Goal: Communication & Community: Participate in discussion

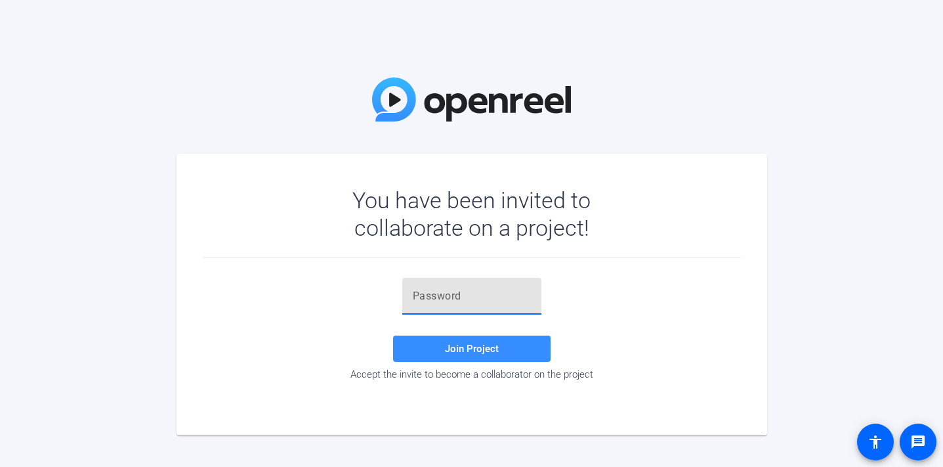
click at [462, 295] on input "text" at bounding box center [472, 296] width 118 height 16
paste input "COV7Y"
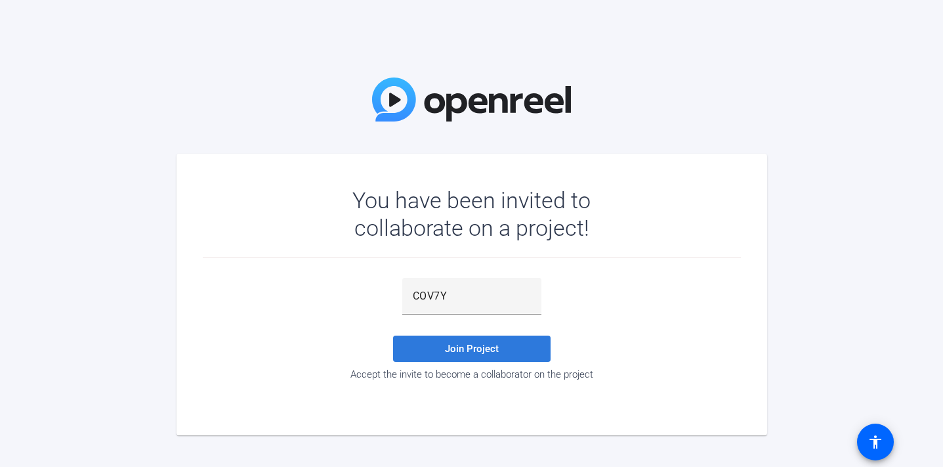
click at [451, 345] on span "Join Project" at bounding box center [472, 349] width 54 height 12
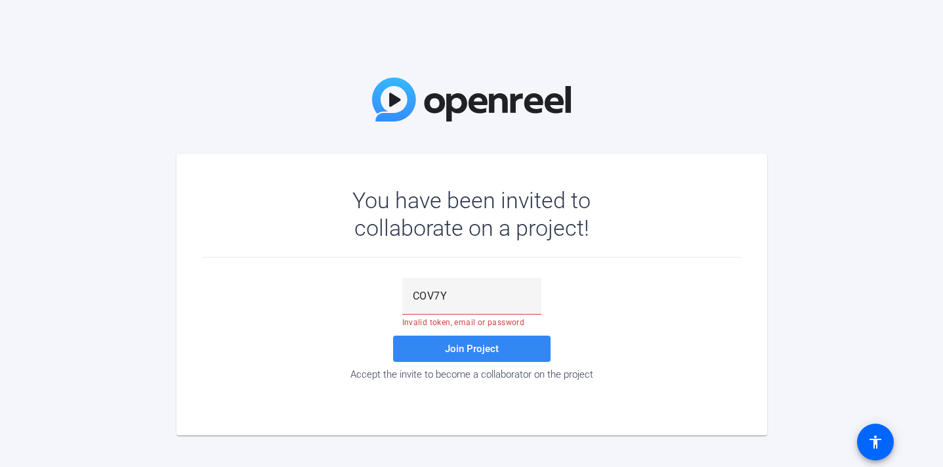
click at [456, 345] on span "Join Project" at bounding box center [472, 349] width 54 height 12
click at [475, 302] on input "COV7Y" at bounding box center [472, 296] width 118 height 16
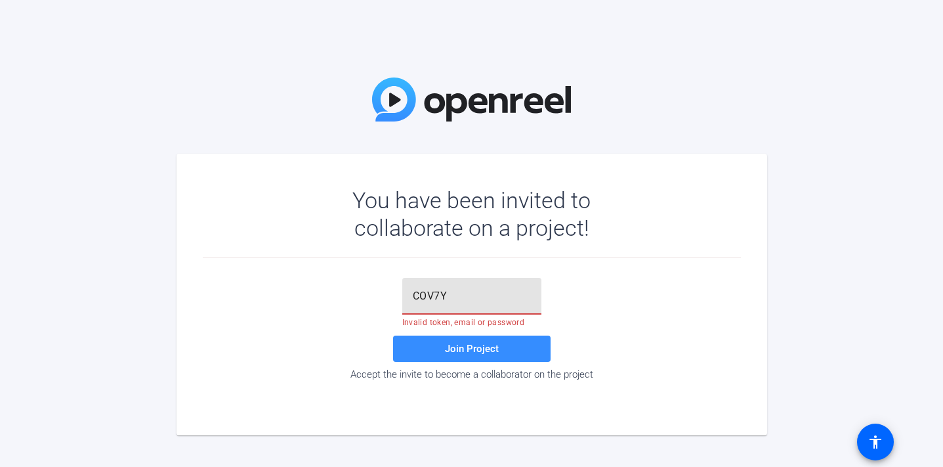
drag, startPoint x: 467, startPoint y: 300, endPoint x: 391, endPoint y: 300, distance: 76.8
click at [391, 300] on div "COV7Y Invalid token, email or password Join Project Accept the invite to become…" at bounding box center [472, 329] width 538 height 102
paste input ";"
type input "COV7Y;"
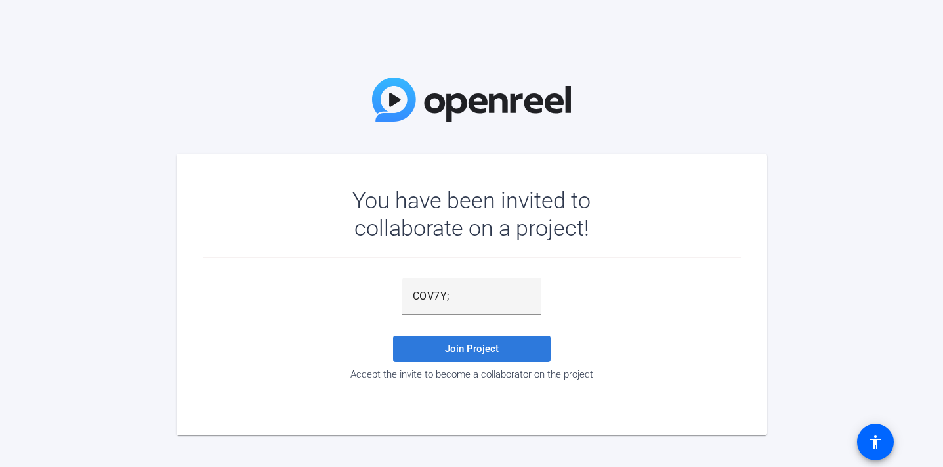
click at [497, 351] on span "Join Project" at bounding box center [472, 349] width 54 height 12
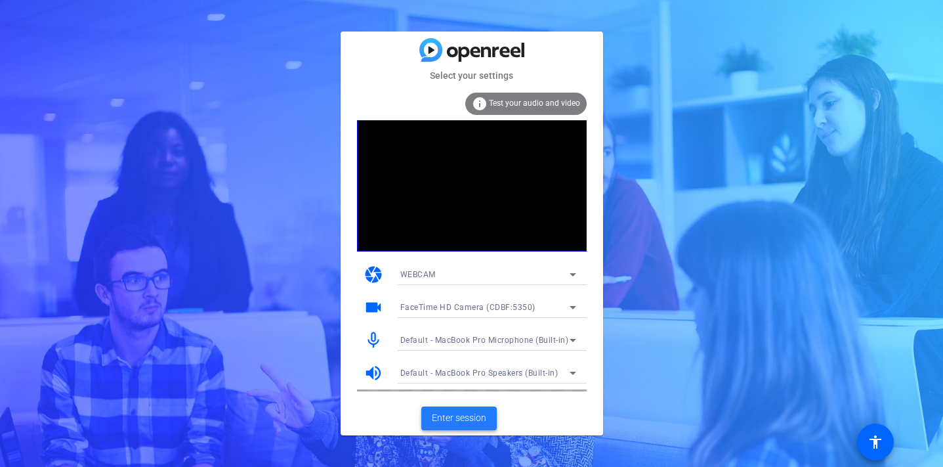
click at [440, 419] on span "Enter session" at bounding box center [459, 418] width 54 height 14
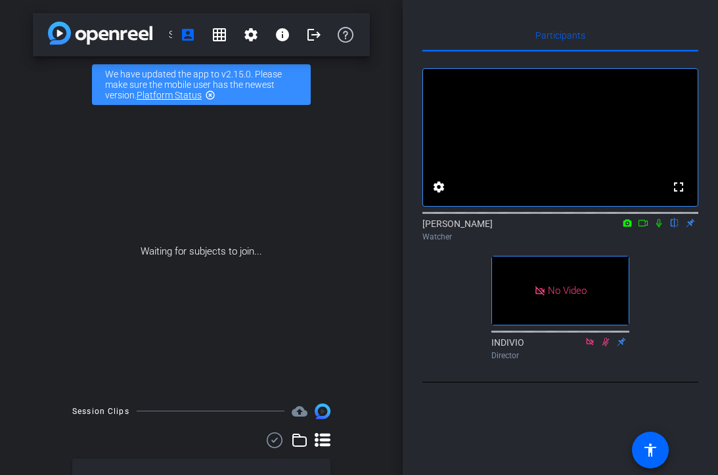
click at [655, 228] on icon at bounding box center [658, 223] width 11 height 9
click at [660, 228] on icon at bounding box center [658, 223] width 11 height 9
click at [213, 93] on mat-icon "highlight_off" at bounding box center [210, 95] width 11 height 11
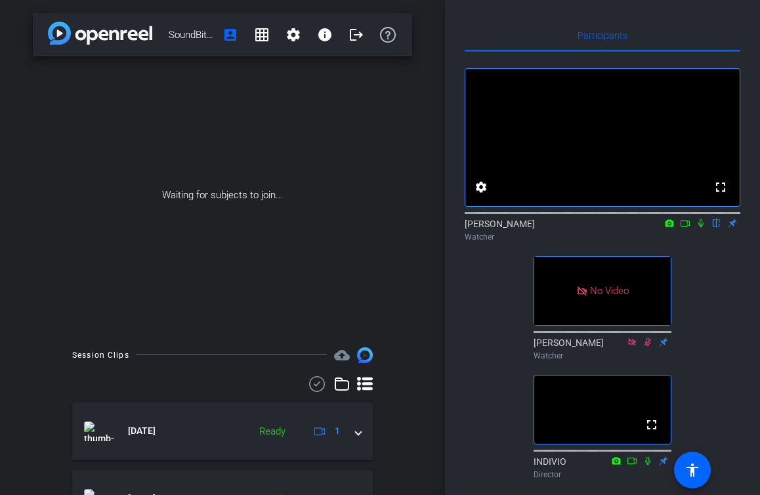
click at [698, 228] on icon at bounding box center [701, 223] width 11 height 9
click at [699, 228] on icon at bounding box center [701, 223] width 11 height 9
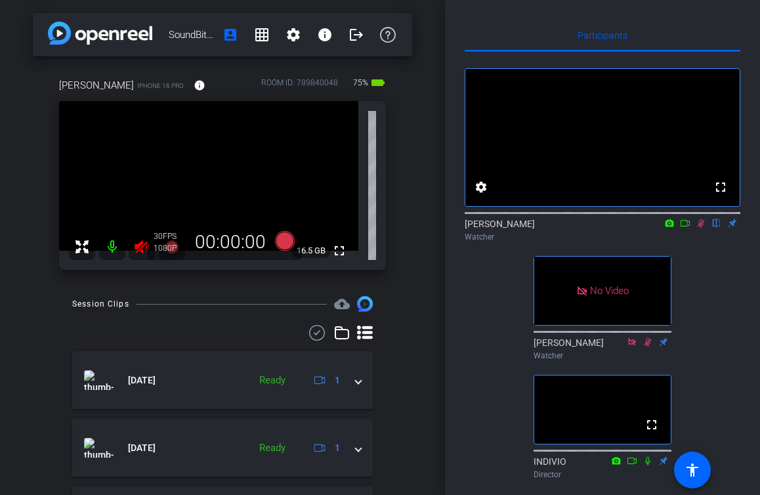
click at [701, 228] on icon at bounding box center [701, 223] width 7 height 9
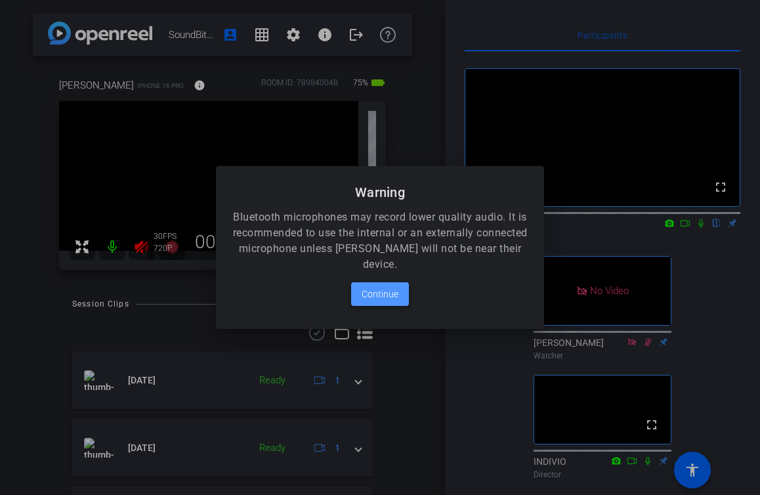
click at [379, 292] on span "Continue" at bounding box center [380, 294] width 37 height 16
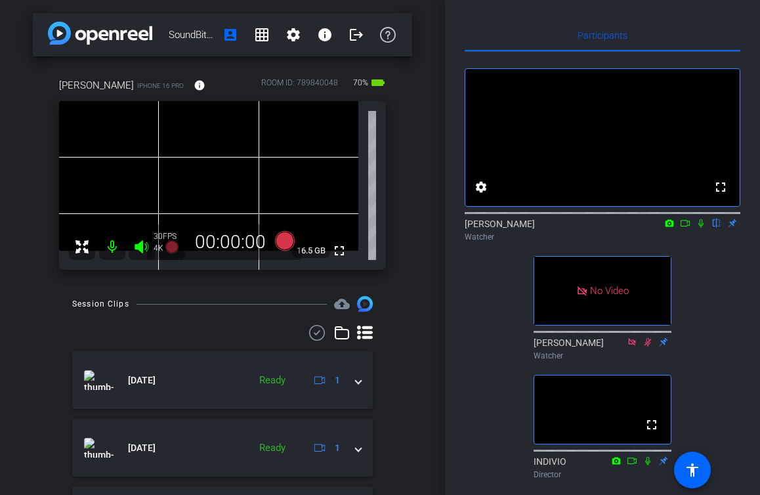
click at [708, 314] on div "fullscreen settings [PERSON_NAME] flip Watcher No Video [PERSON_NAME] Watcher f…" at bounding box center [603, 268] width 276 height 433
click at [700, 228] on icon at bounding box center [700, 223] width 5 height 9
click at [683, 228] on icon at bounding box center [685, 223] width 11 height 9
click at [700, 228] on icon at bounding box center [701, 223] width 11 height 9
click at [702, 228] on icon at bounding box center [701, 223] width 7 height 9
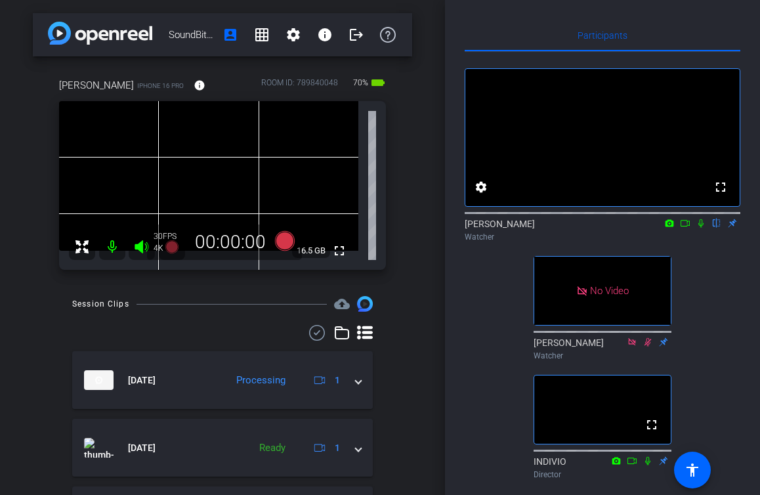
click at [699, 228] on icon at bounding box center [701, 223] width 11 height 9
click at [684, 228] on icon at bounding box center [685, 223] width 11 height 9
click at [700, 226] on icon at bounding box center [700, 222] width 7 height 7
click at [717, 228] on mat-icon "flip" at bounding box center [717, 223] width 16 height 12
click at [701, 228] on icon at bounding box center [701, 223] width 7 height 9
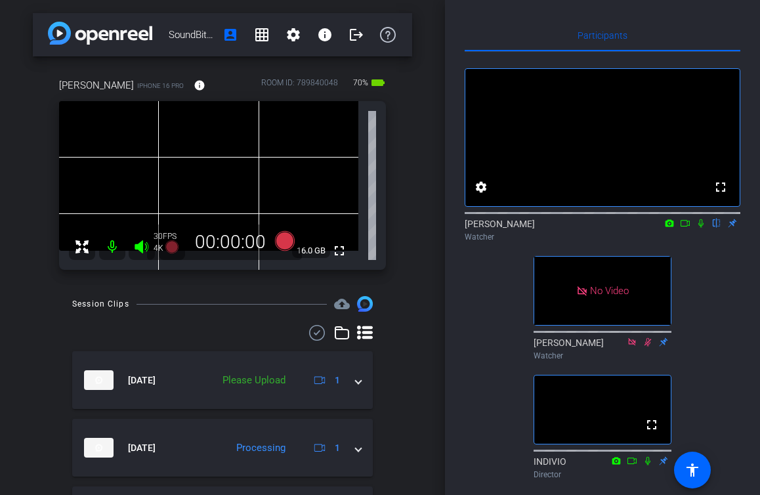
click at [687, 228] on icon at bounding box center [685, 223] width 11 height 9
click at [716, 228] on icon at bounding box center [717, 223] width 11 height 9
click at [699, 228] on icon at bounding box center [701, 223] width 11 height 9
click at [702, 228] on icon at bounding box center [701, 223] width 7 height 9
click at [685, 228] on icon at bounding box center [685, 223] width 11 height 9
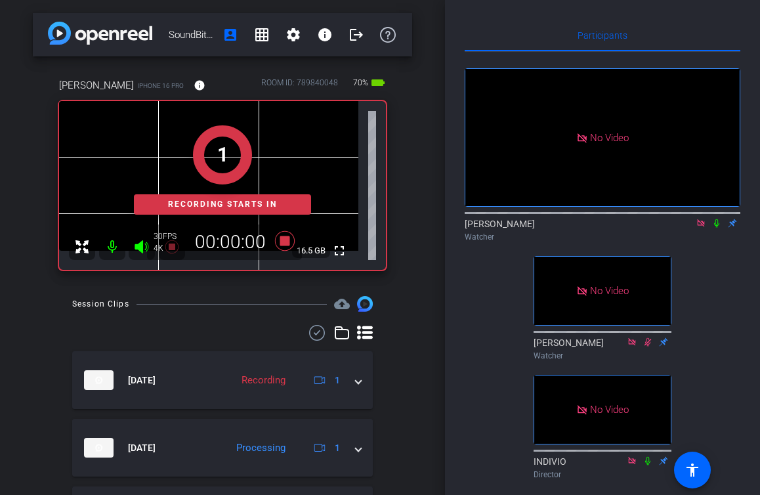
click at [720, 228] on icon at bounding box center [717, 223] width 11 height 9
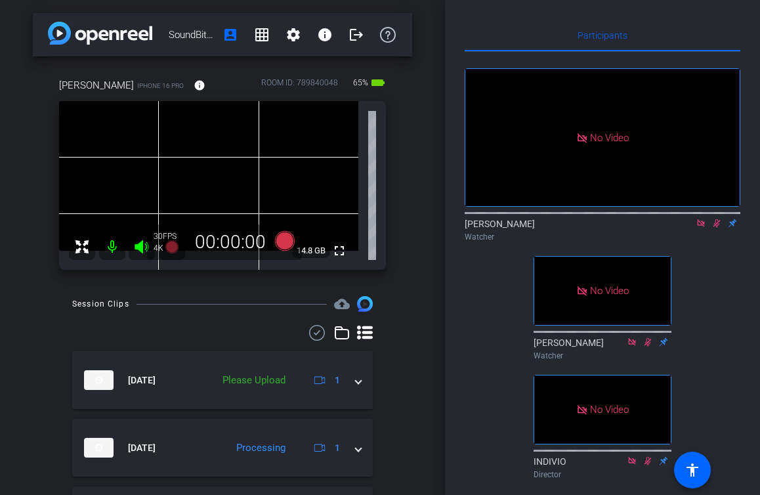
click at [718, 228] on icon at bounding box center [717, 223] width 11 height 9
click at [702, 228] on icon at bounding box center [701, 223] width 11 height 9
click at [684, 228] on icon at bounding box center [685, 223] width 11 height 9
click at [718, 228] on icon at bounding box center [716, 223] width 5 height 9
click at [718, 228] on icon at bounding box center [717, 223] width 11 height 9
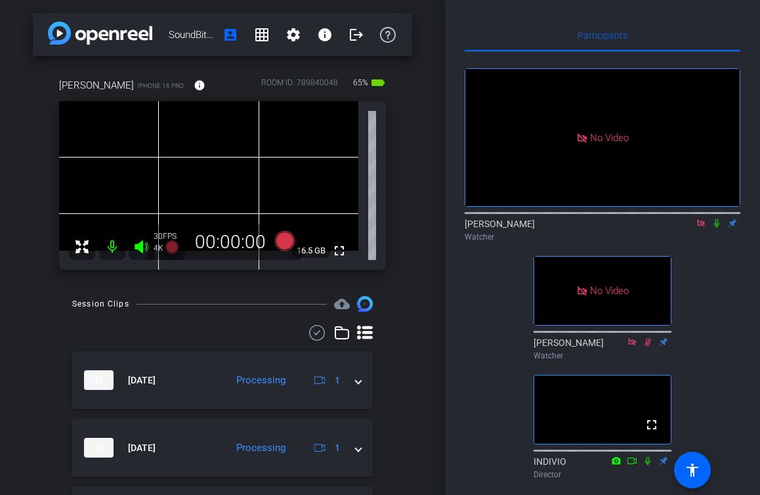
click at [716, 228] on icon at bounding box center [717, 223] width 11 height 9
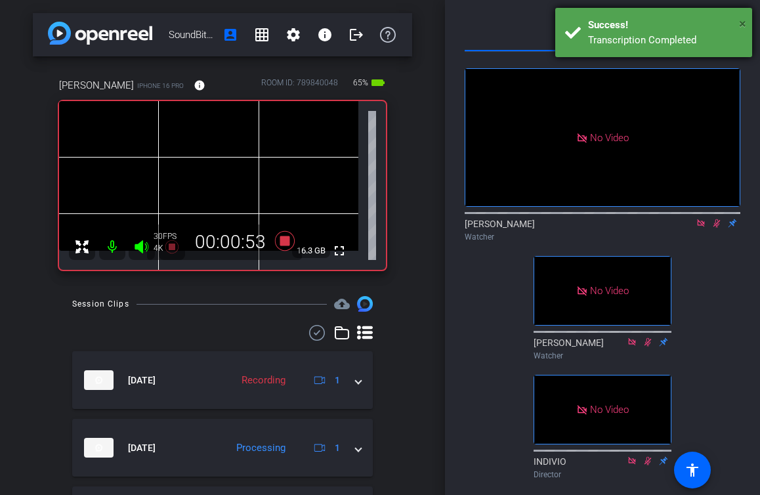
click at [746, 22] on span "×" at bounding box center [742, 24] width 7 height 16
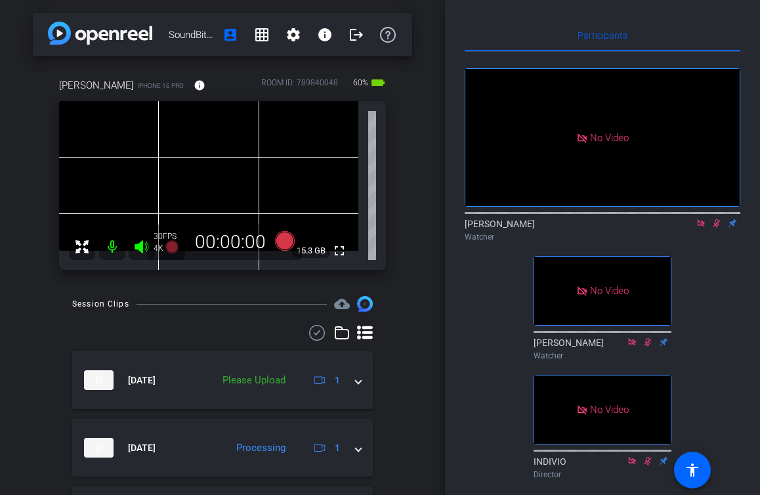
click at [702, 226] on icon at bounding box center [700, 222] width 7 height 7
click at [703, 228] on icon at bounding box center [701, 223] width 7 height 9
click at [686, 228] on icon at bounding box center [685, 223] width 11 height 9
